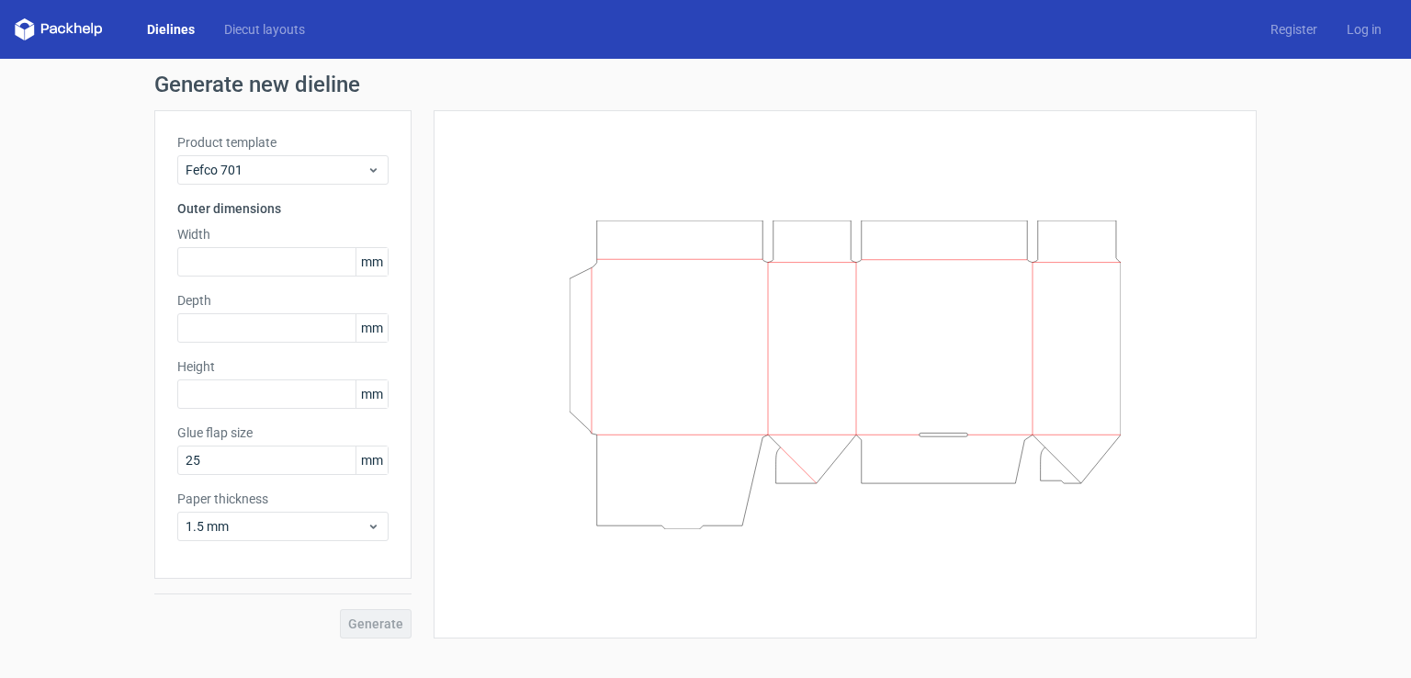
click at [184, 29] on link "Dielines" at bounding box center [170, 29] width 77 height 18
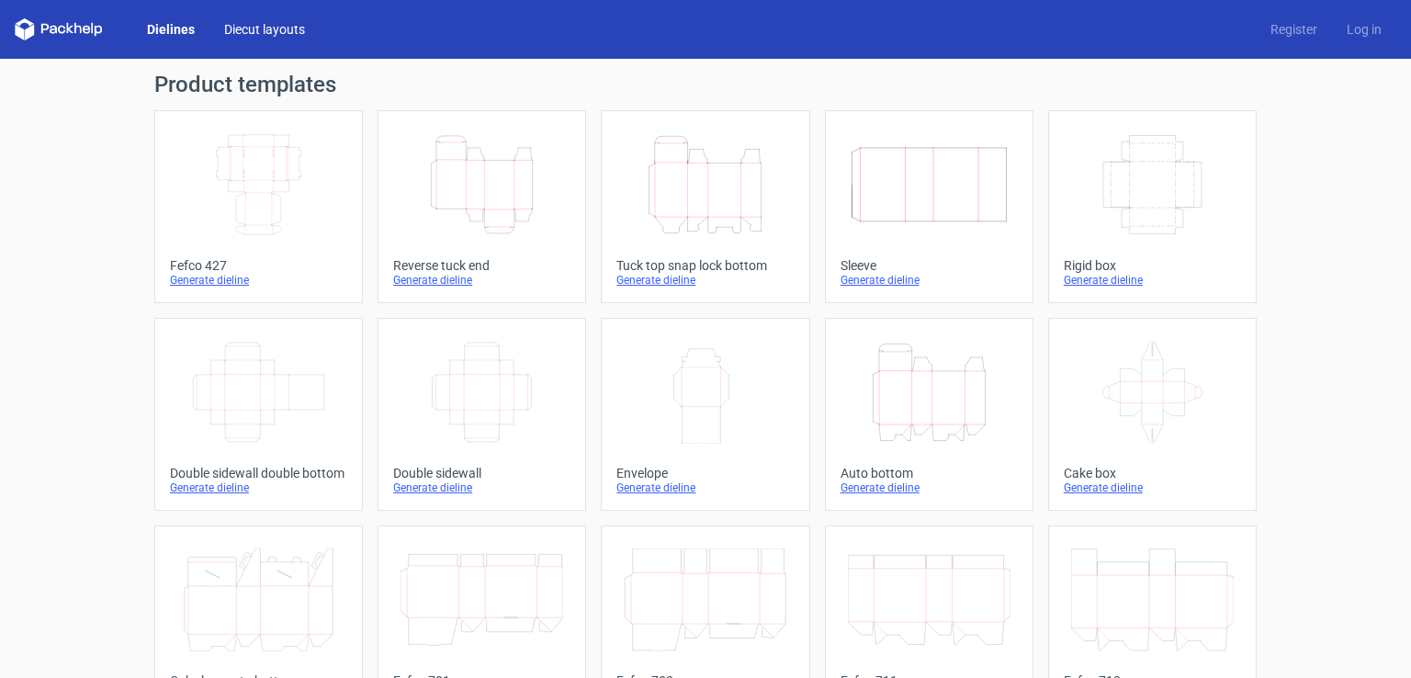
click at [275, 28] on link "Diecut layouts" at bounding box center [264, 29] width 110 height 18
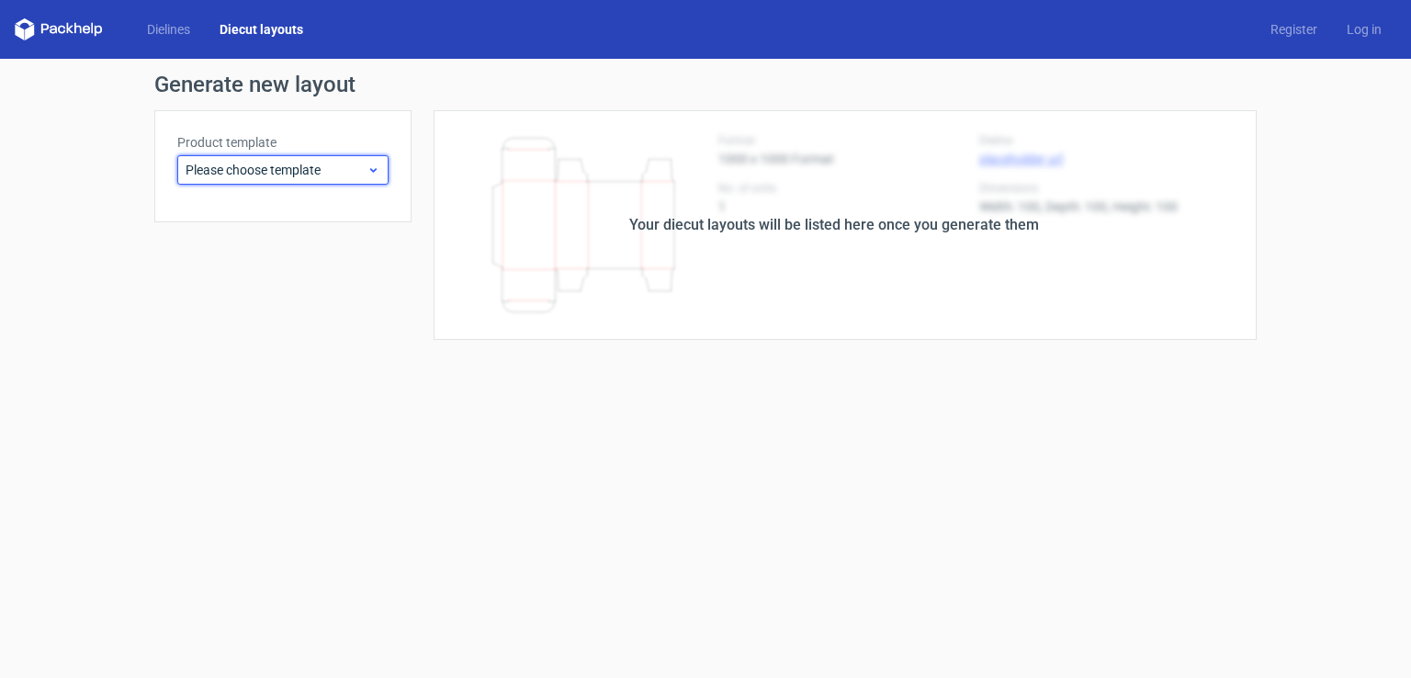
click at [372, 168] on icon at bounding box center [373, 170] width 14 height 15
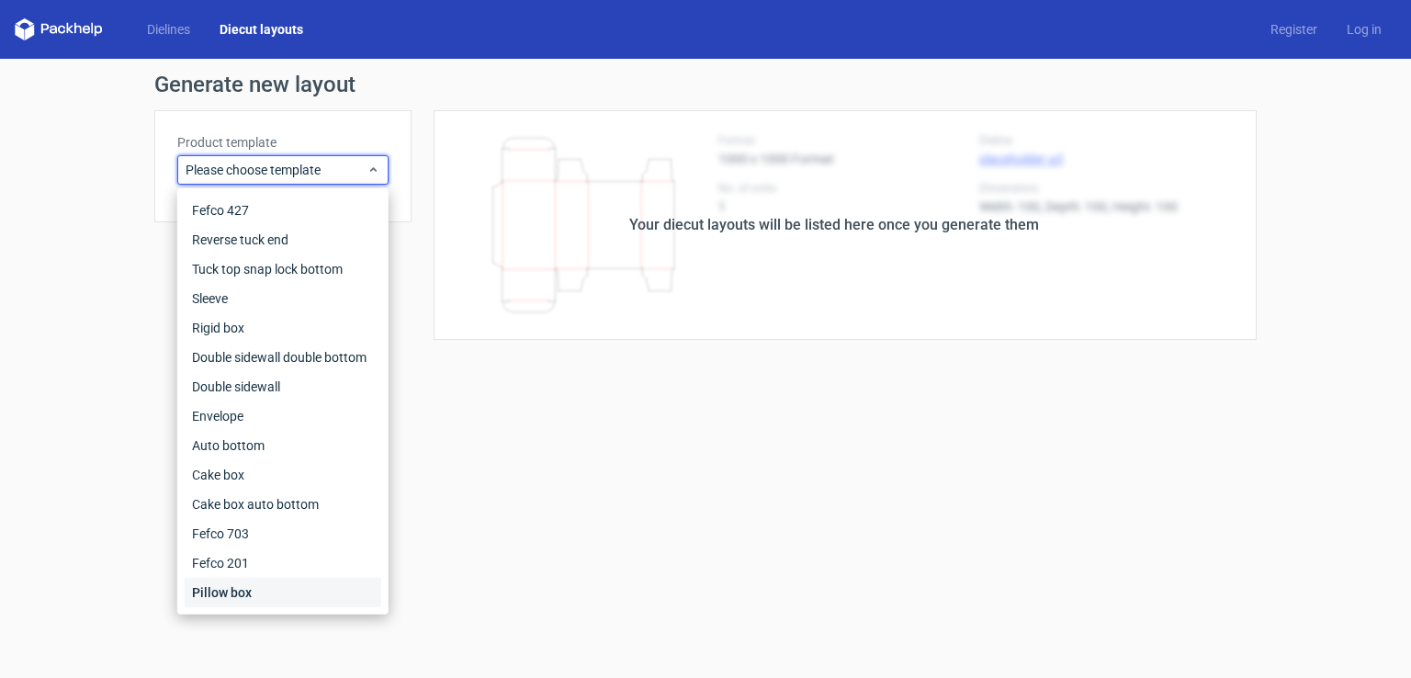
click at [242, 593] on div "Pillow box" at bounding box center [283, 592] width 197 height 29
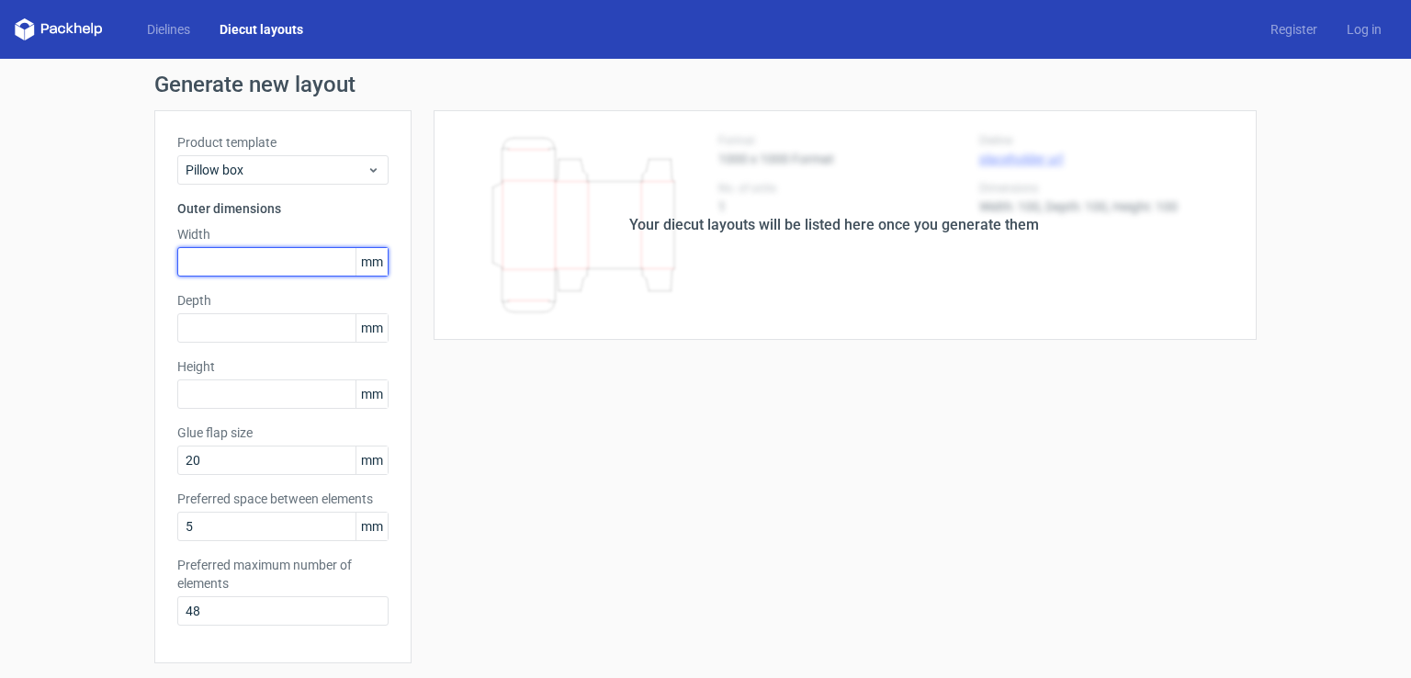
click at [290, 265] on input "text" at bounding box center [282, 261] width 211 height 29
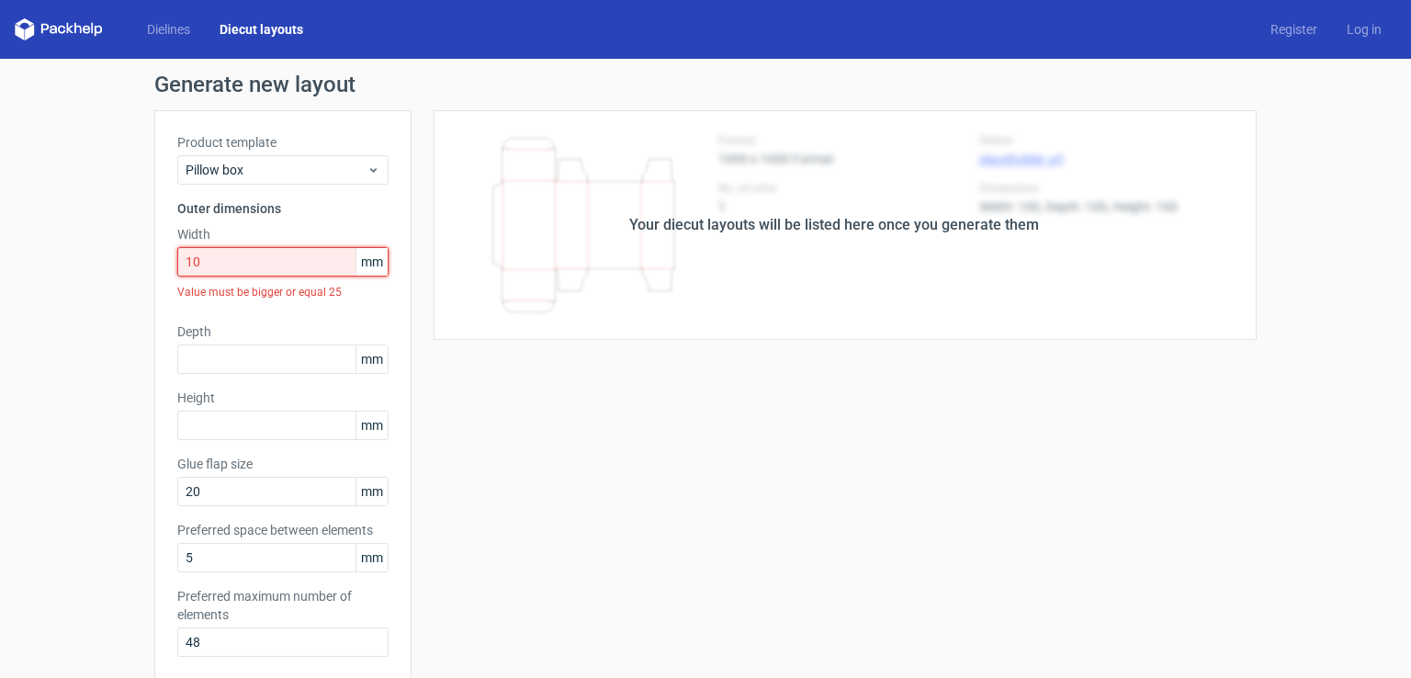
drag, startPoint x: 291, startPoint y: 263, endPoint x: 158, endPoint y: 290, distance: 136.0
click at [158, 290] on div "Product template Pillow box Outer dimensions Width 10 mm Value must be bigger o…" at bounding box center [282, 402] width 257 height 584
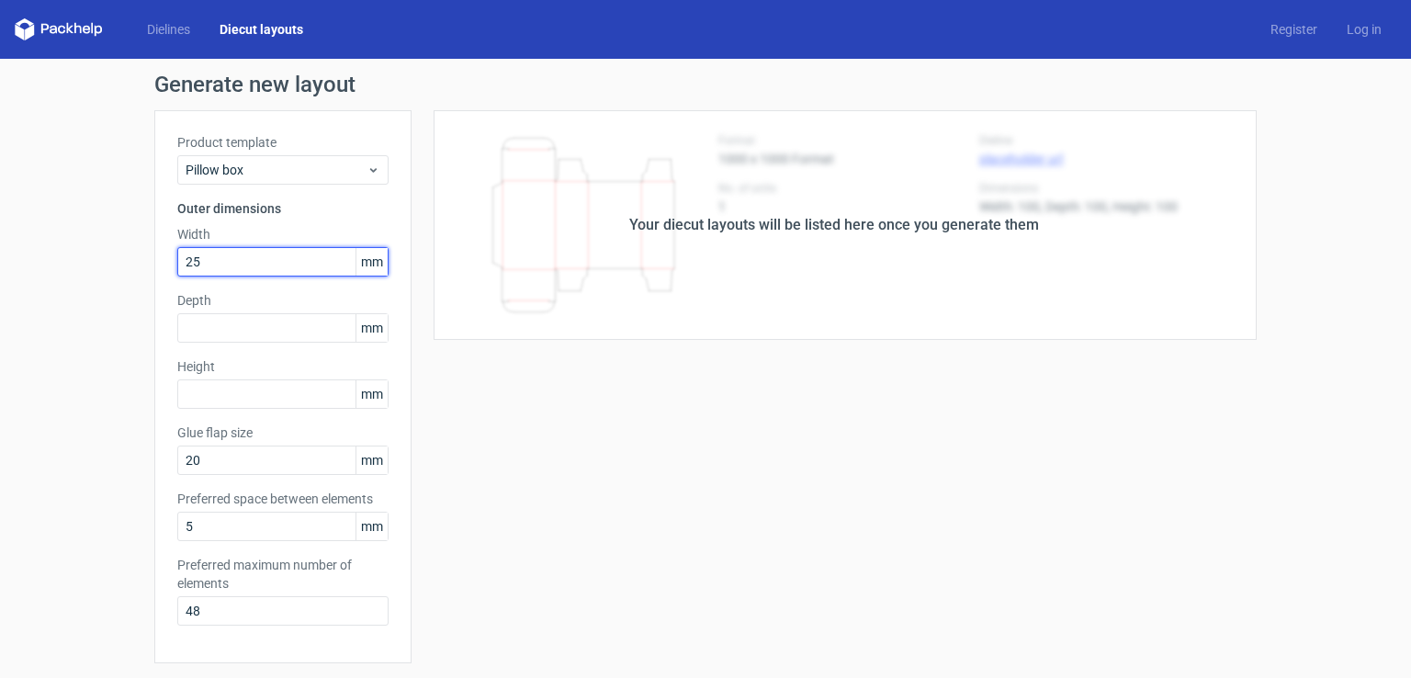
type input "25"
type input "50"
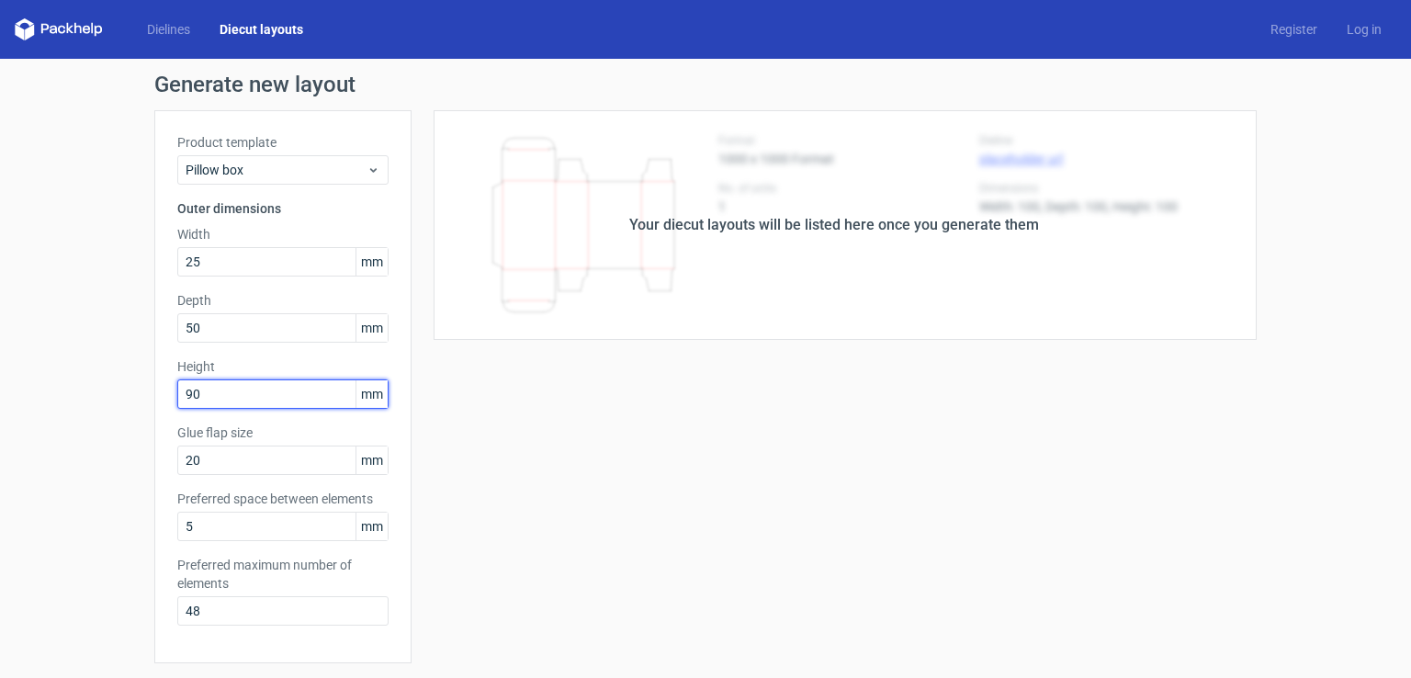
type input "90"
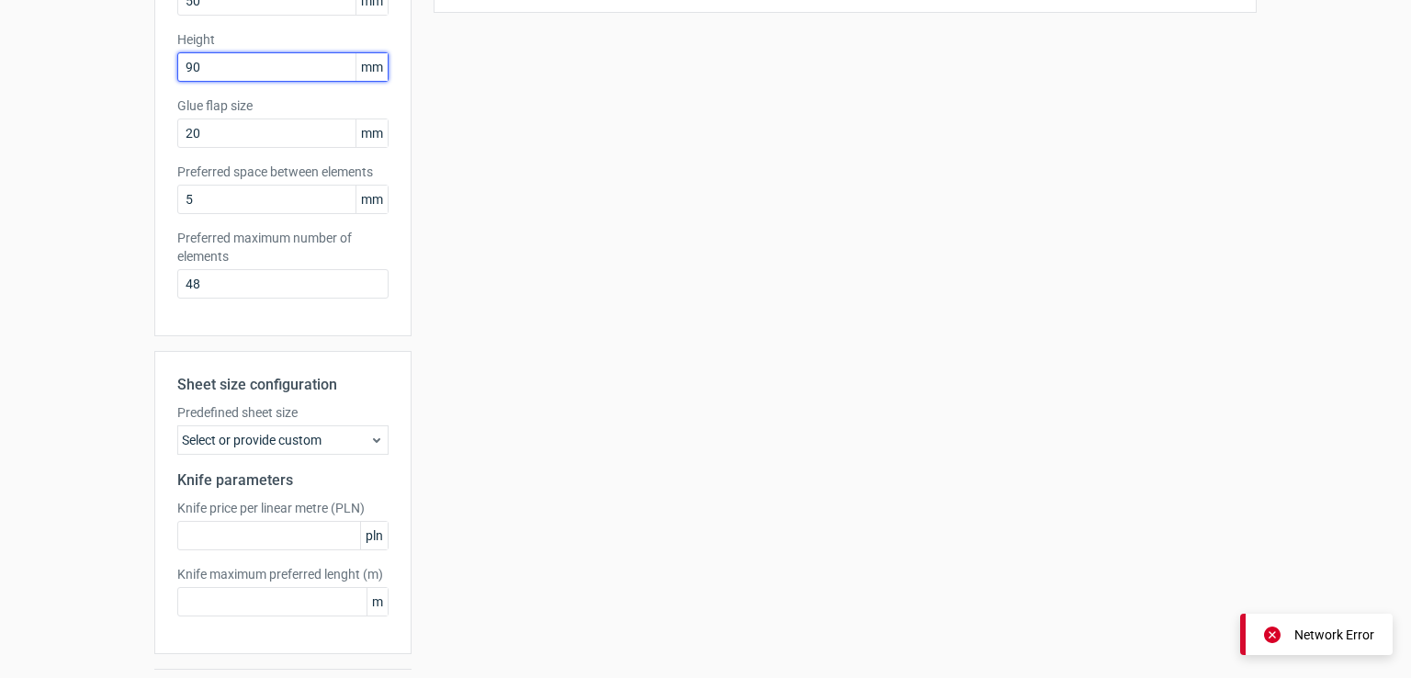
scroll to position [377, 0]
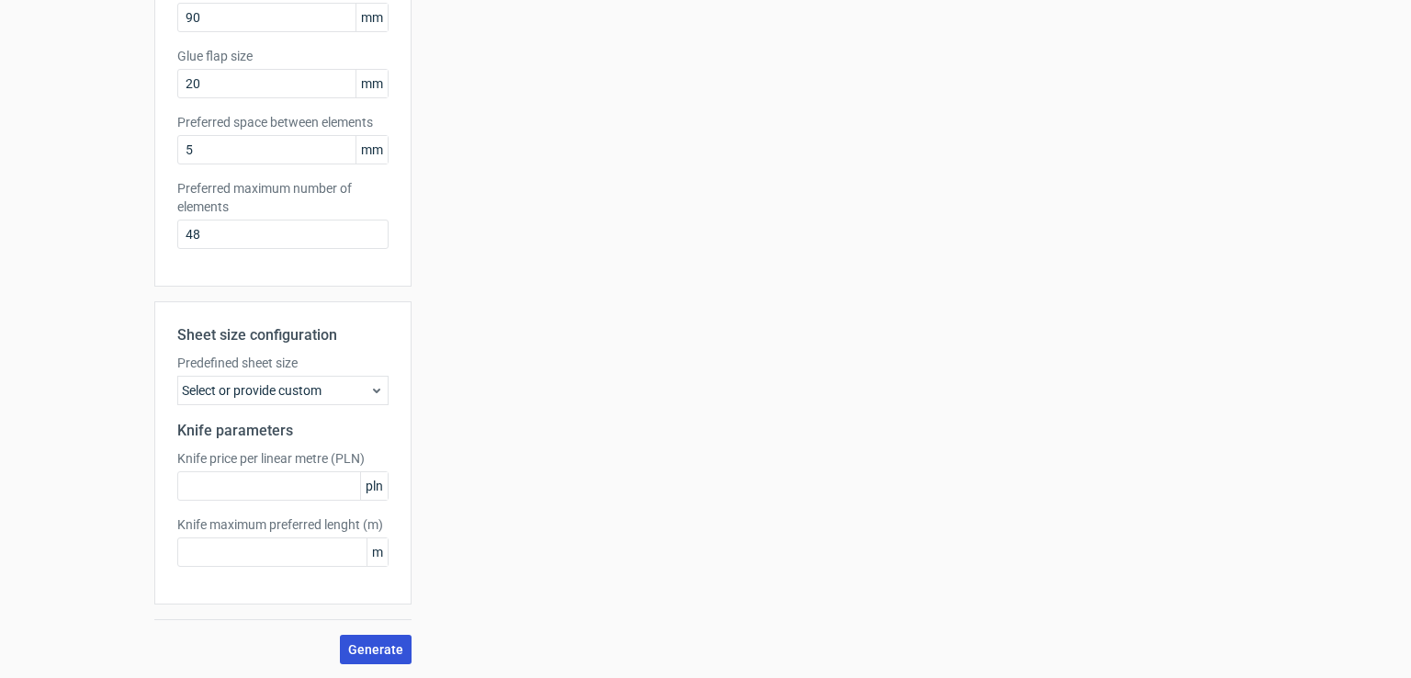
click at [387, 636] on button "Generate" at bounding box center [376, 649] width 72 height 29
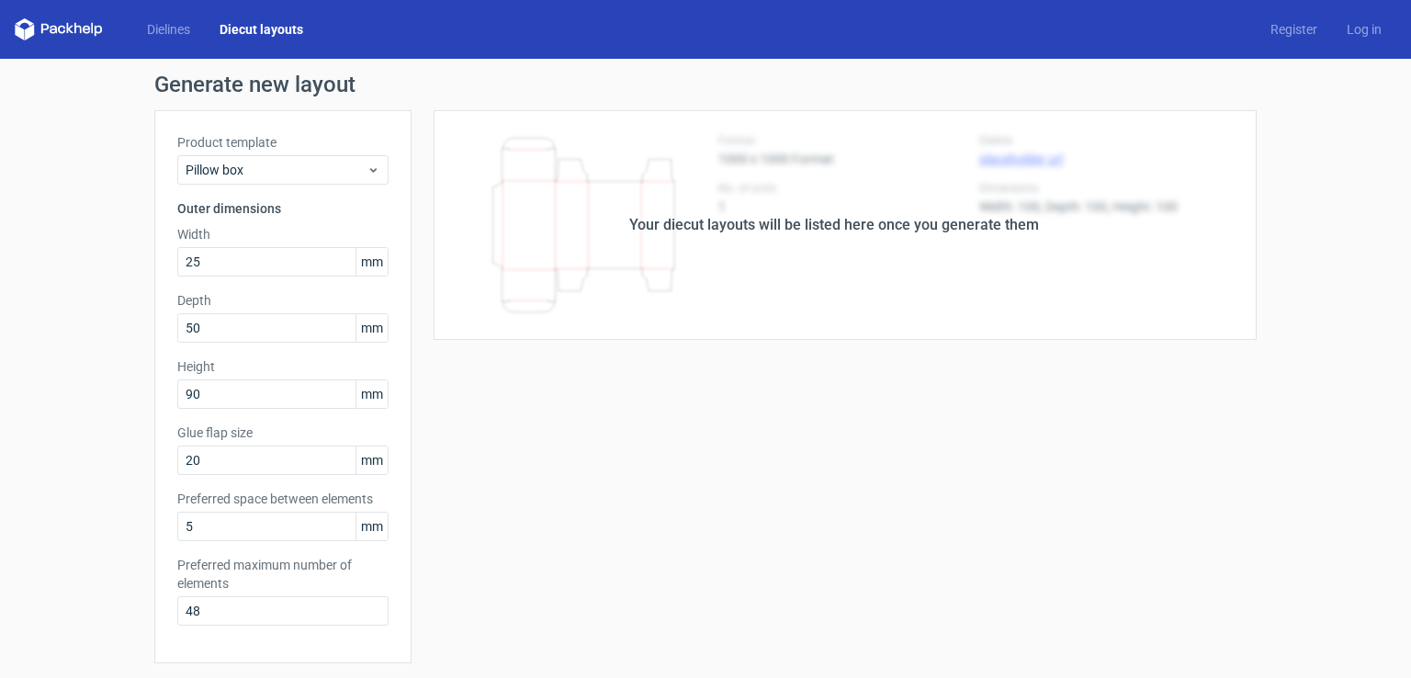
click at [1270, 632] on body "Dielines Diecut layouts Register Log in Generate new layout Product template Pi…" at bounding box center [705, 339] width 1411 height 678
